Goal: Task Accomplishment & Management: Manage account settings

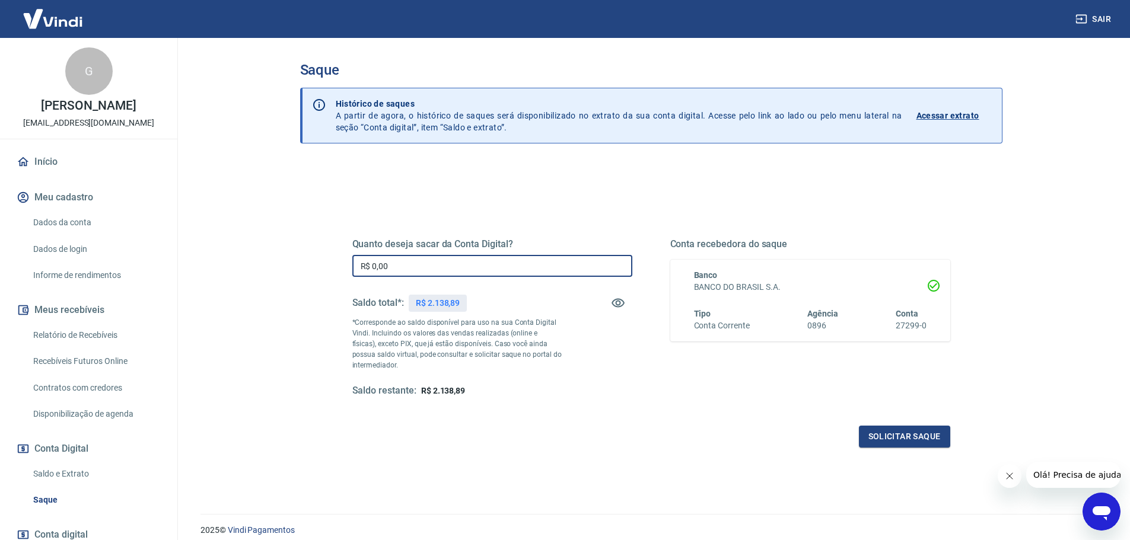
drag, startPoint x: 373, startPoint y: 263, endPoint x: 433, endPoint y: 271, distance: 61.1
click at [432, 270] on input "R$ 0,00" at bounding box center [492, 266] width 280 height 22
type input "R$ 1.138,89"
click at [902, 441] on button "Solicitar saque" at bounding box center [904, 437] width 91 height 22
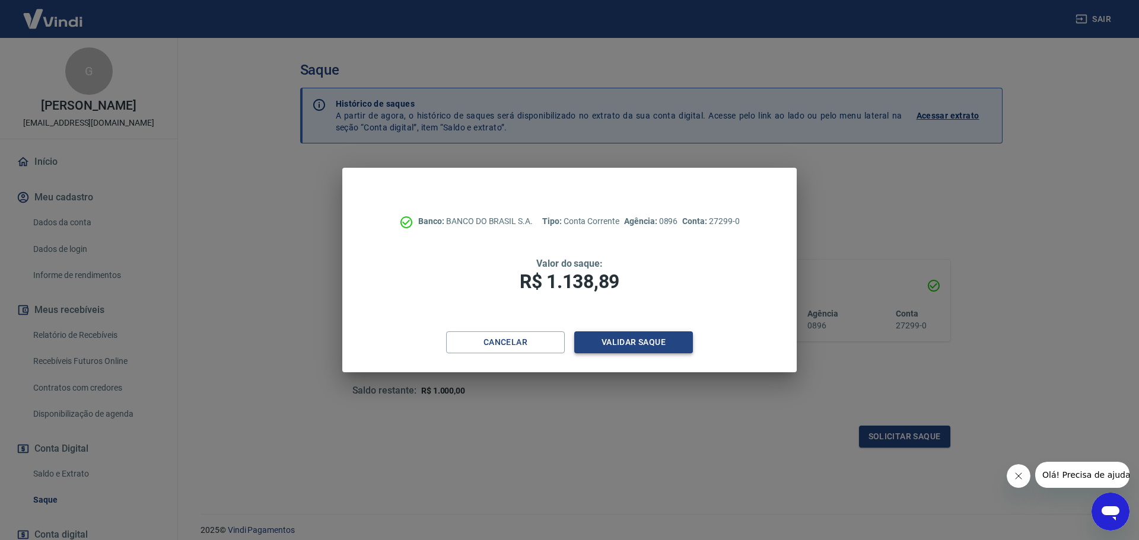
click at [647, 341] on button "Validar saque" at bounding box center [633, 343] width 119 height 22
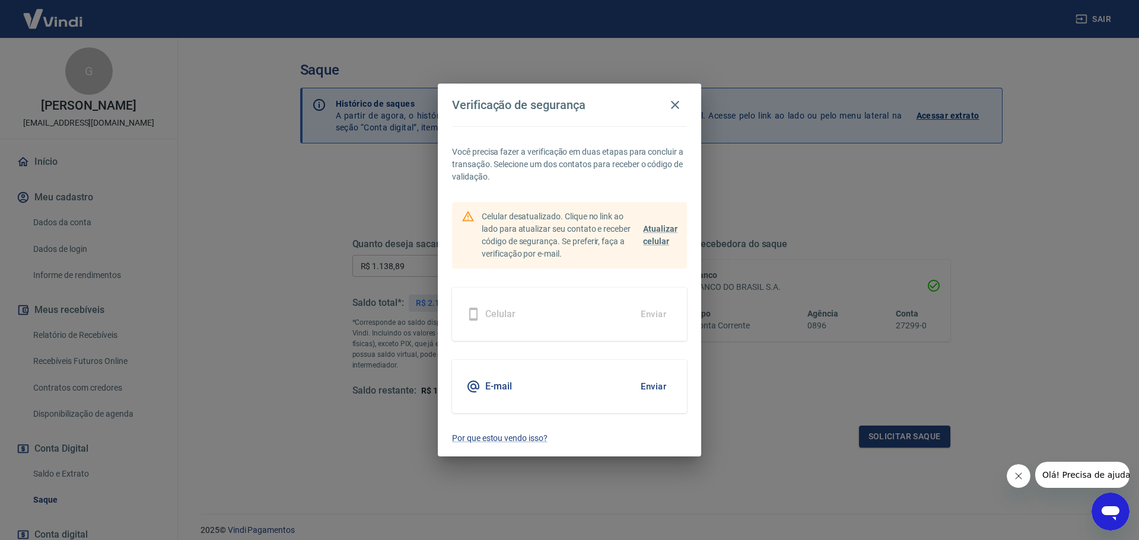
click at [652, 396] on button "Enviar" at bounding box center [653, 386] width 39 height 25
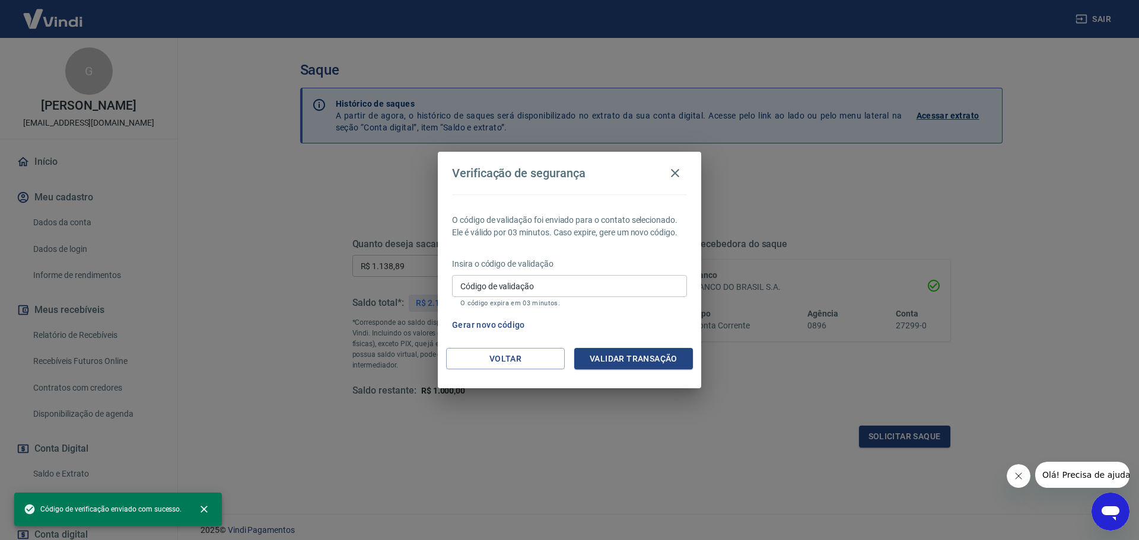
click at [521, 285] on input "Código de validação" at bounding box center [569, 286] width 235 height 22
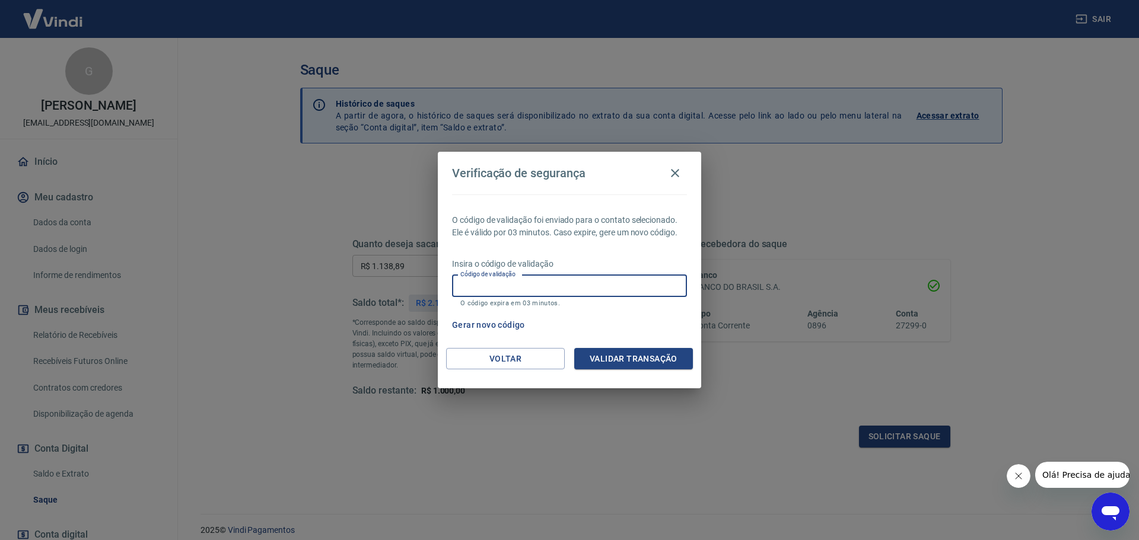
paste input "858192"
type input "858192"
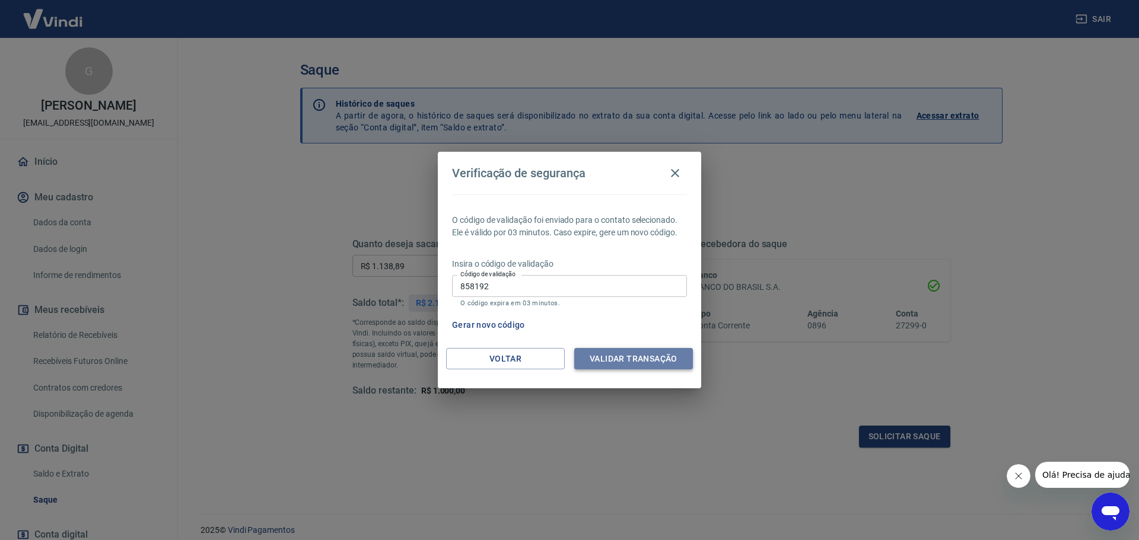
click at [601, 356] on button "Validar transação" at bounding box center [633, 359] width 119 height 22
